Goal: Transaction & Acquisition: Purchase product/service

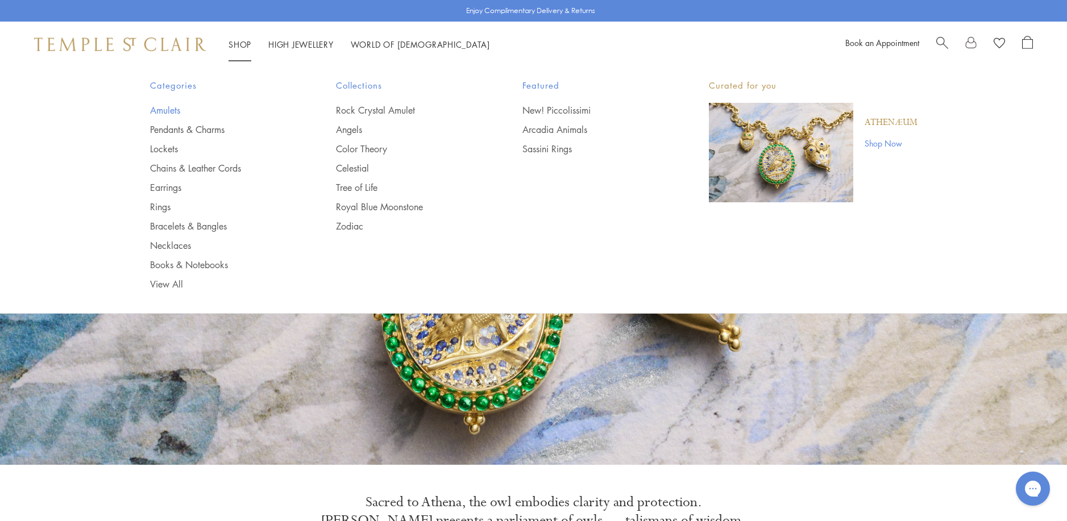
click at [156, 111] on link "Amulets" at bounding box center [220, 110] width 141 height 13
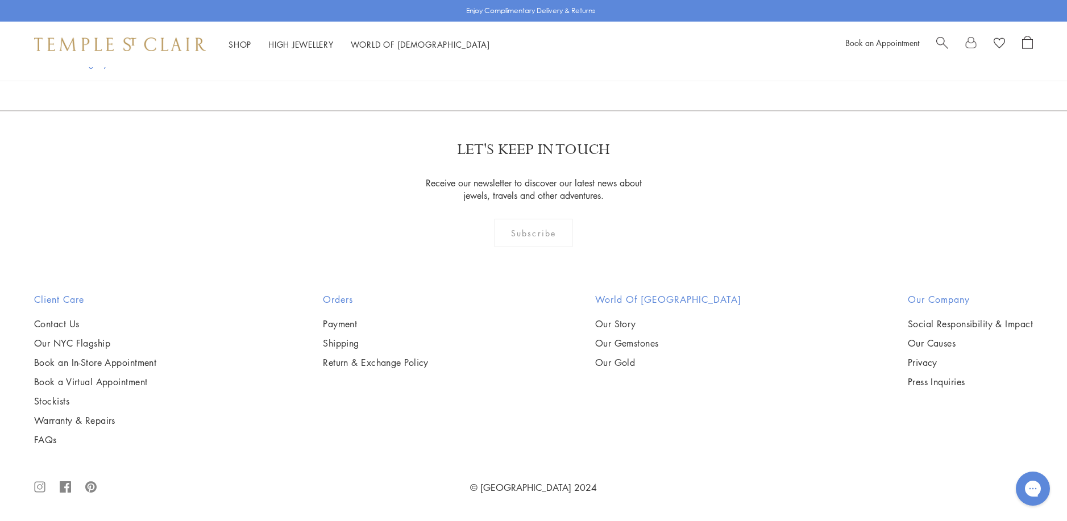
scroll to position [2616, 0]
click at [0, 0] on img at bounding box center [0, 0] width 0 height 0
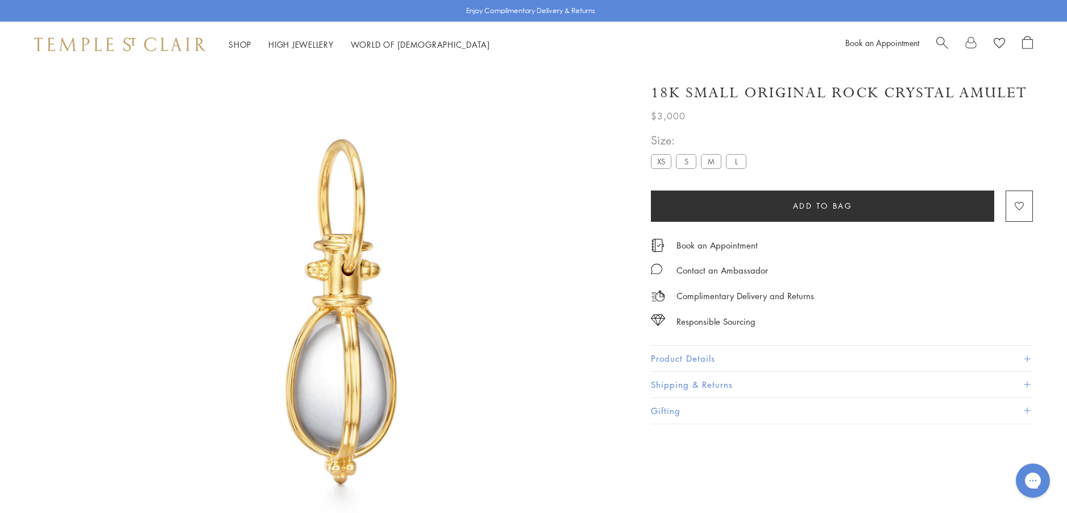
scroll to position [67, 0]
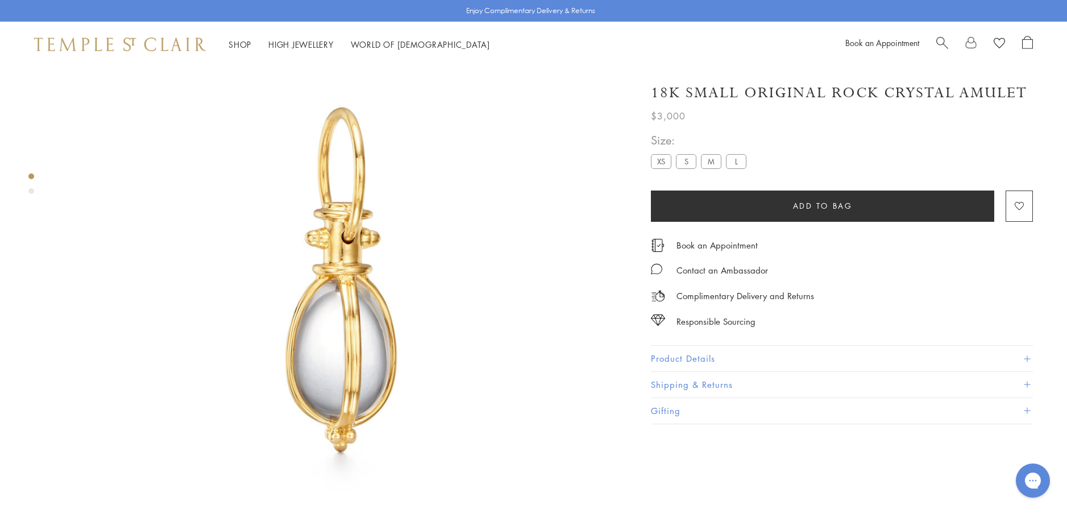
click at [674, 354] on button "Product Details" at bounding box center [842, 359] width 382 height 26
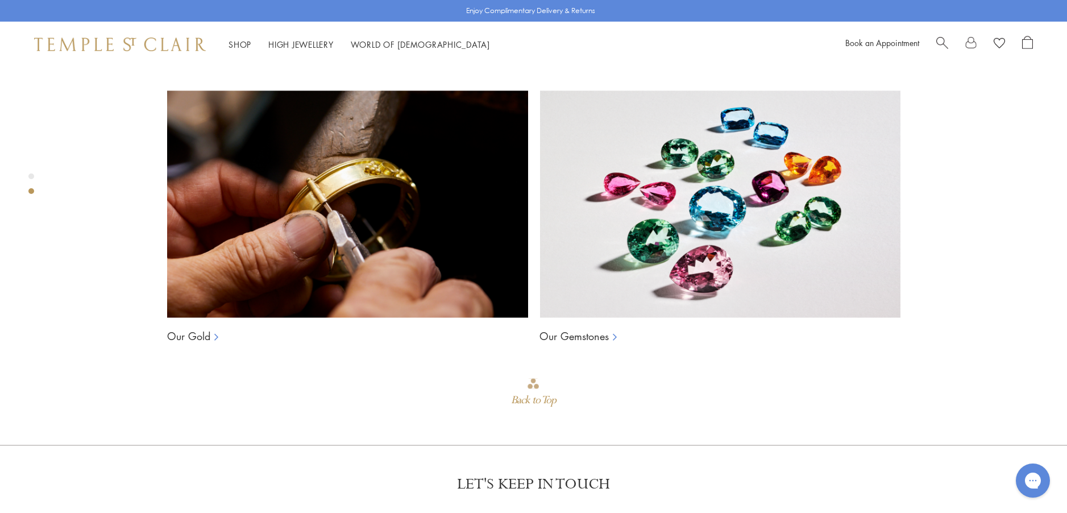
scroll to position [977, 0]
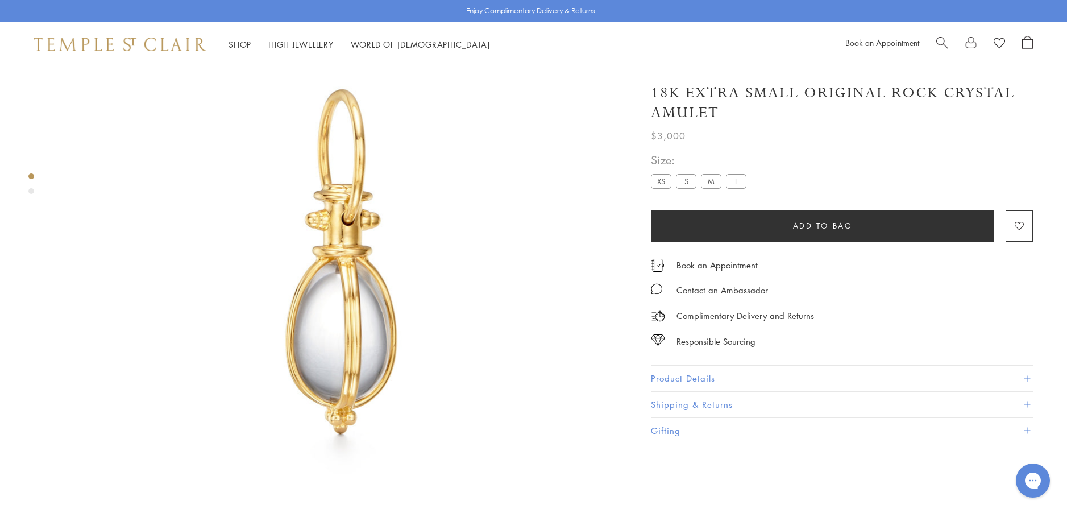
scroll to position [67, 0]
